Goal: Information Seeking & Learning: Learn about a topic

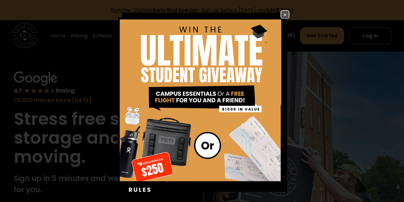
click at [281, 13] on img at bounding box center [285, 15] width 8 height 8
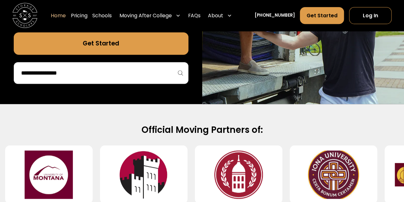
scroll to position [194, 0]
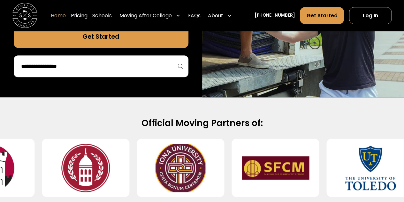
click at [60, 68] on input "search" at bounding box center [100, 66] width 161 height 11
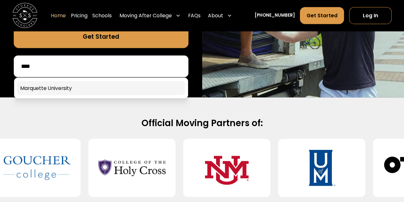
type input "****"
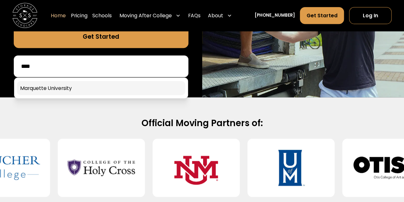
click at [67, 85] on link at bounding box center [101, 88] width 168 height 14
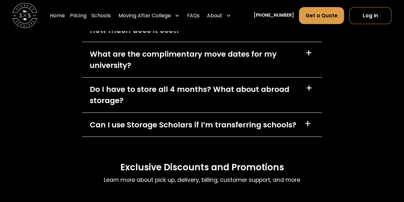
scroll to position [2773, 0]
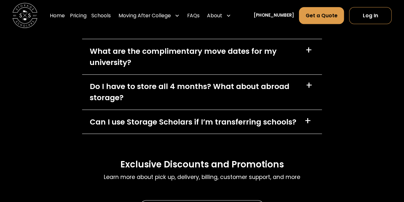
click at [275, 39] on div "How much does it cost? +" at bounding box center [202, 27] width 240 height 24
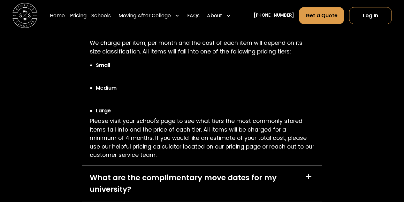
click at [243, 39] on div "How much does it cost? +" at bounding box center [202, 27] width 240 height 24
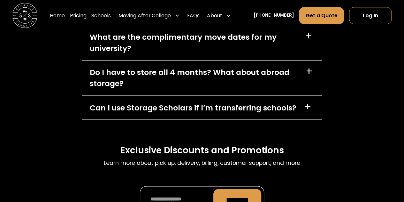
scroll to position [2789, 0]
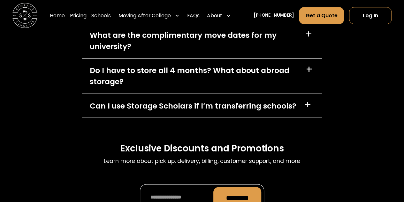
click at [236, 87] on div "Do I have to store all 4 months? What about abroad storage?" at bounding box center [194, 76] width 208 height 22
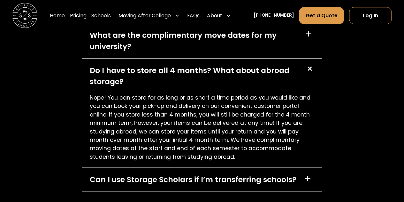
click at [253, 87] on div "Do I have to store all 4 months? What about abroad storage?" at bounding box center [194, 76] width 208 height 22
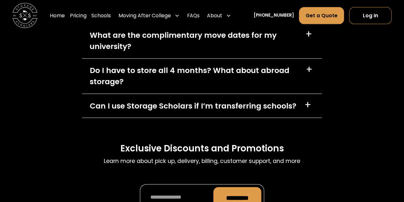
click at [351, 105] on div "FAQs Learn more about pick up, delivery, billing, customer support, and more Ho…" at bounding box center [202, 76] width 404 height 320
click at [229, 52] on div "What are the complimentary move dates for my university?" at bounding box center [194, 40] width 208 height 22
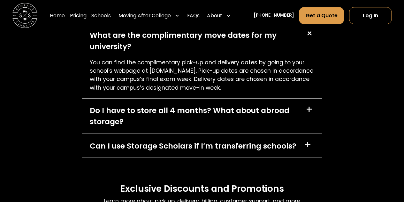
click at [229, 52] on div "What are the complimentary move dates for my university?" at bounding box center [194, 40] width 208 height 22
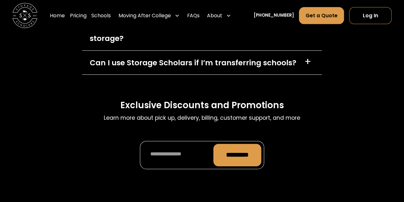
scroll to position [2830, 0]
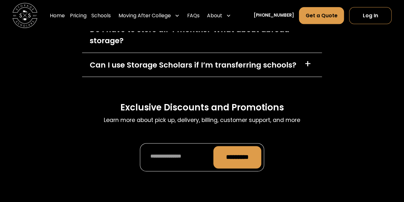
click at [264, 70] on div "Can I use Storage Scholars if I’m transferring schools?" at bounding box center [193, 64] width 207 height 11
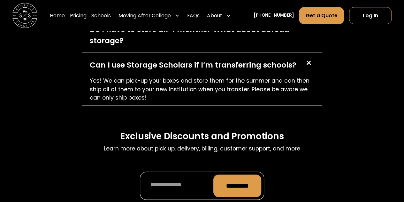
click at [264, 70] on div "Can I use Storage Scholars if I’m transferring schools?" at bounding box center [193, 64] width 207 height 11
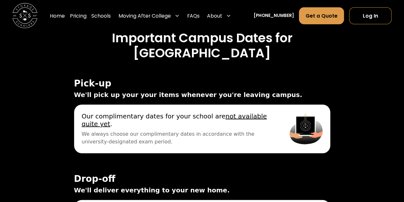
scroll to position [2040, 0]
